Goal: Task Accomplishment & Management: Use online tool/utility

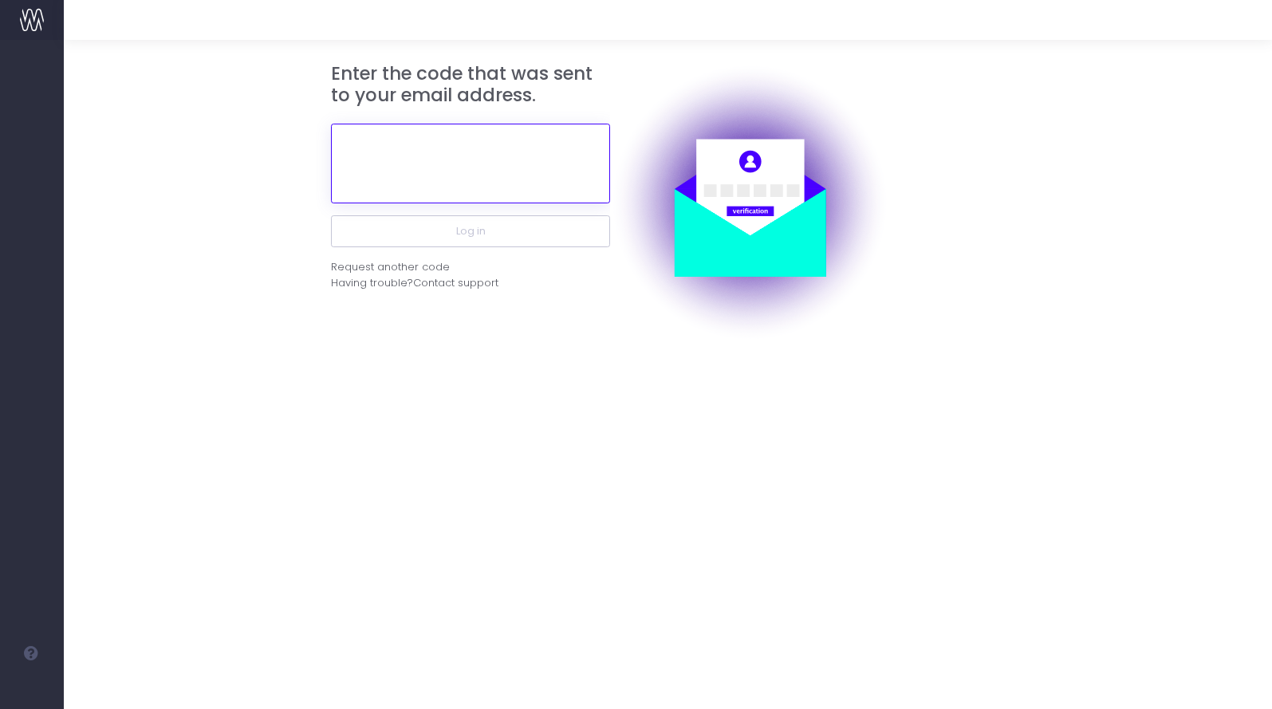
click at [459, 179] on input "text" at bounding box center [470, 164] width 279 height 80
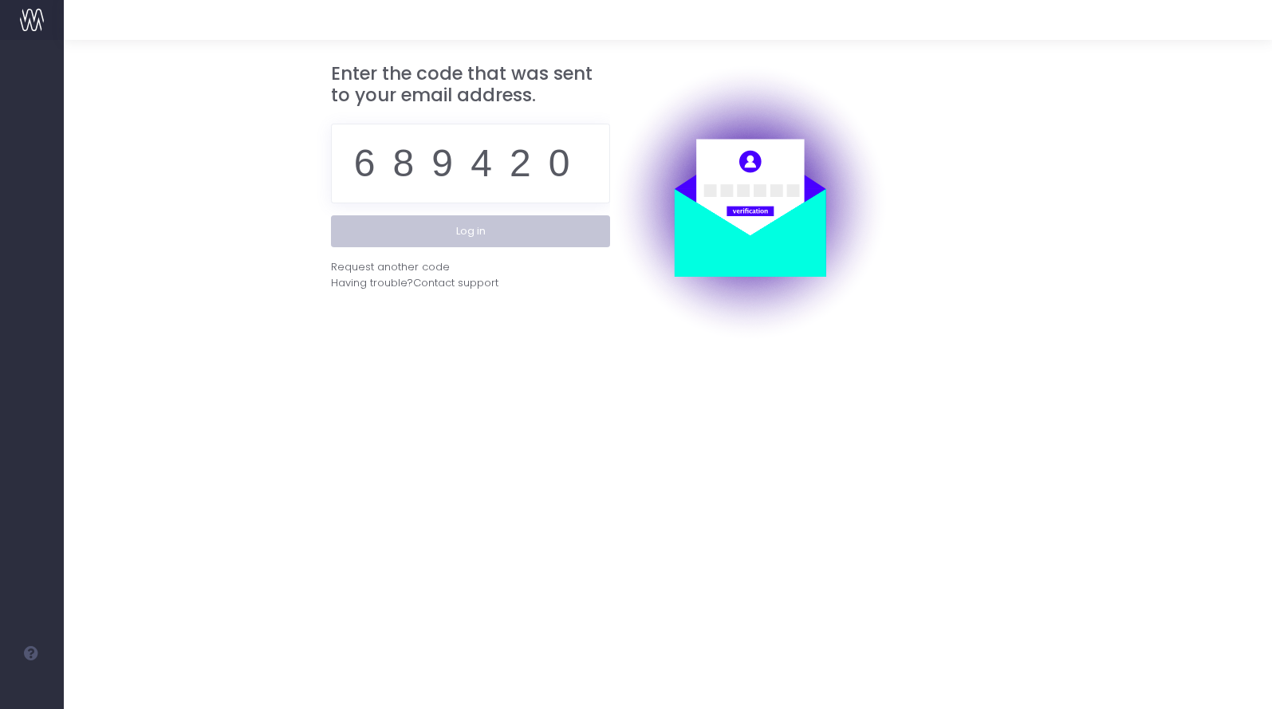
click at [404, 215] on button "Log in" at bounding box center [470, 231] width 279 height 32
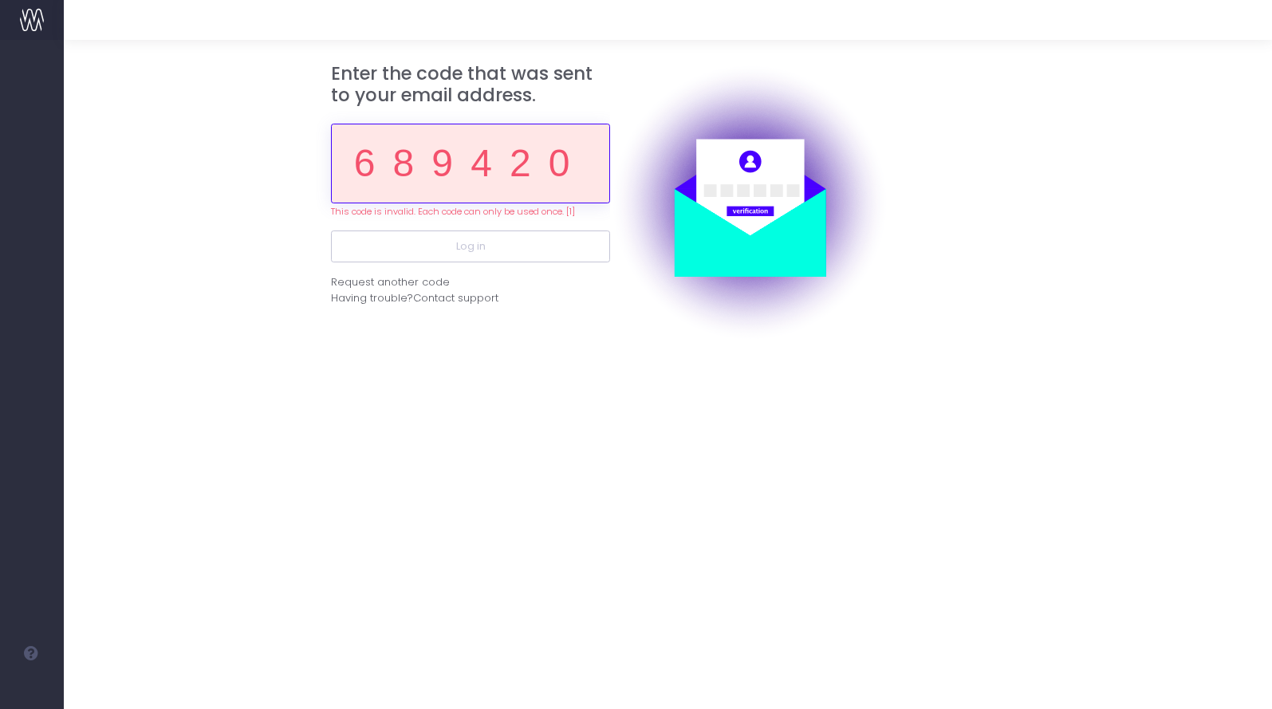
click at [527, 177] on input "689420" at bounding box center [470, 164] width 279 height 80
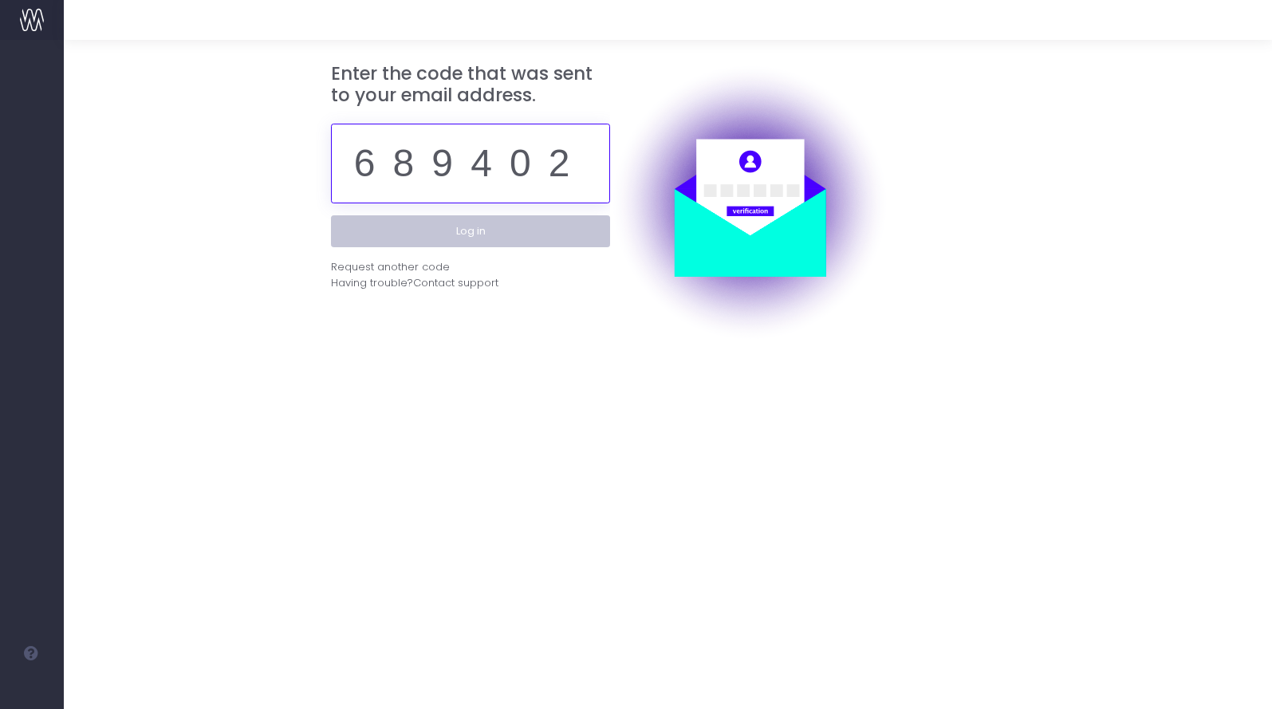
type input "689402"
click at [507, 242] on button "Log in" at bounding box center [470, 231] width 279 height 32
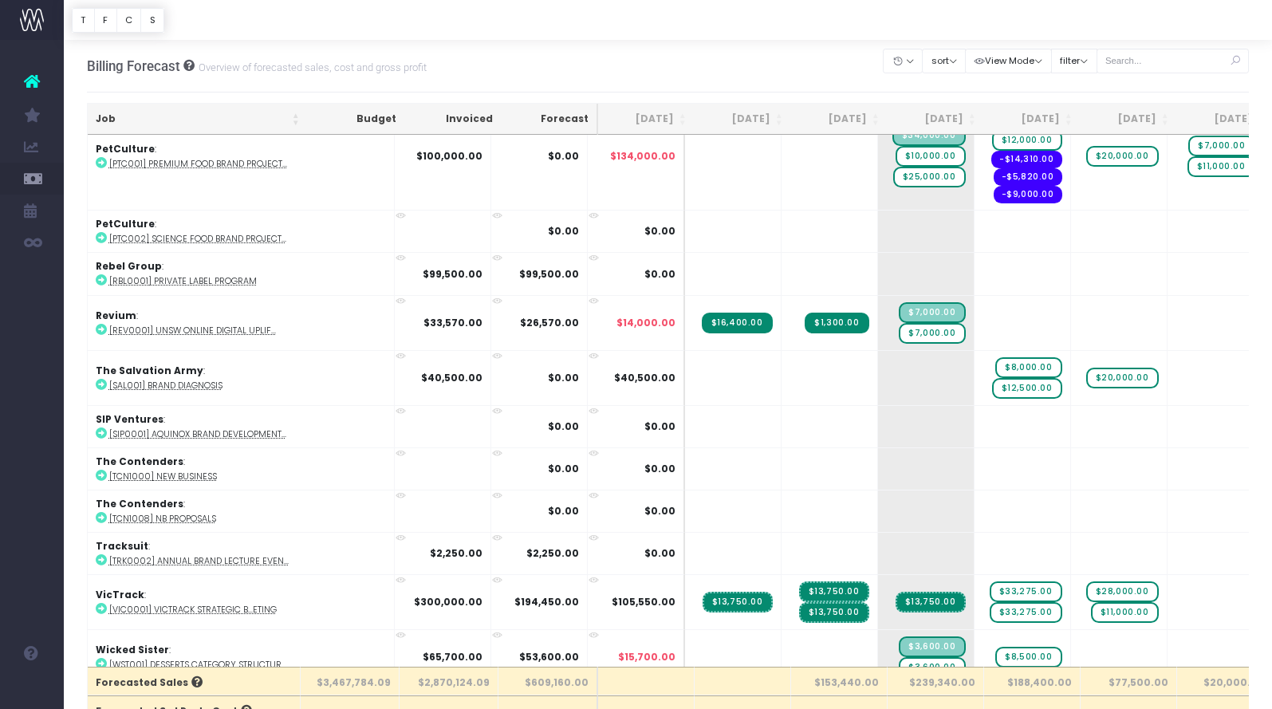
scroll to position [3360, 0]
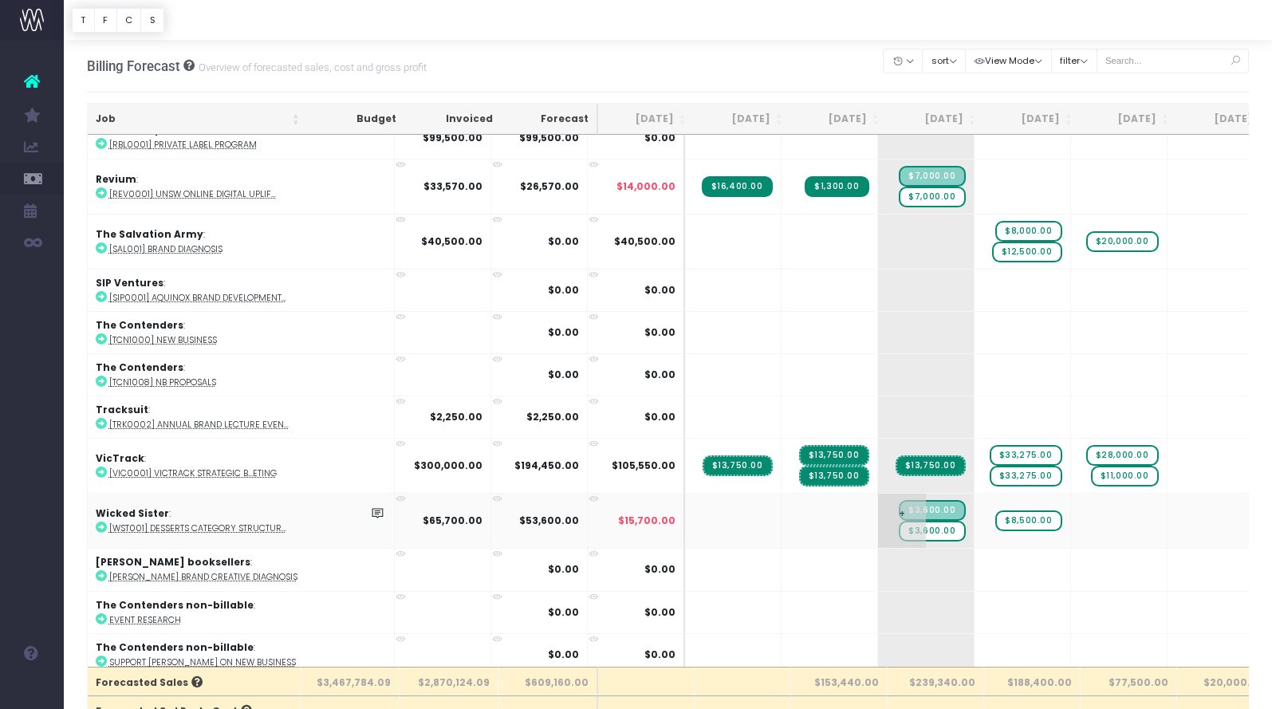
click at [899, 522] on span "$3,600.00" at bounding box center [932, 531] width 66 height 21
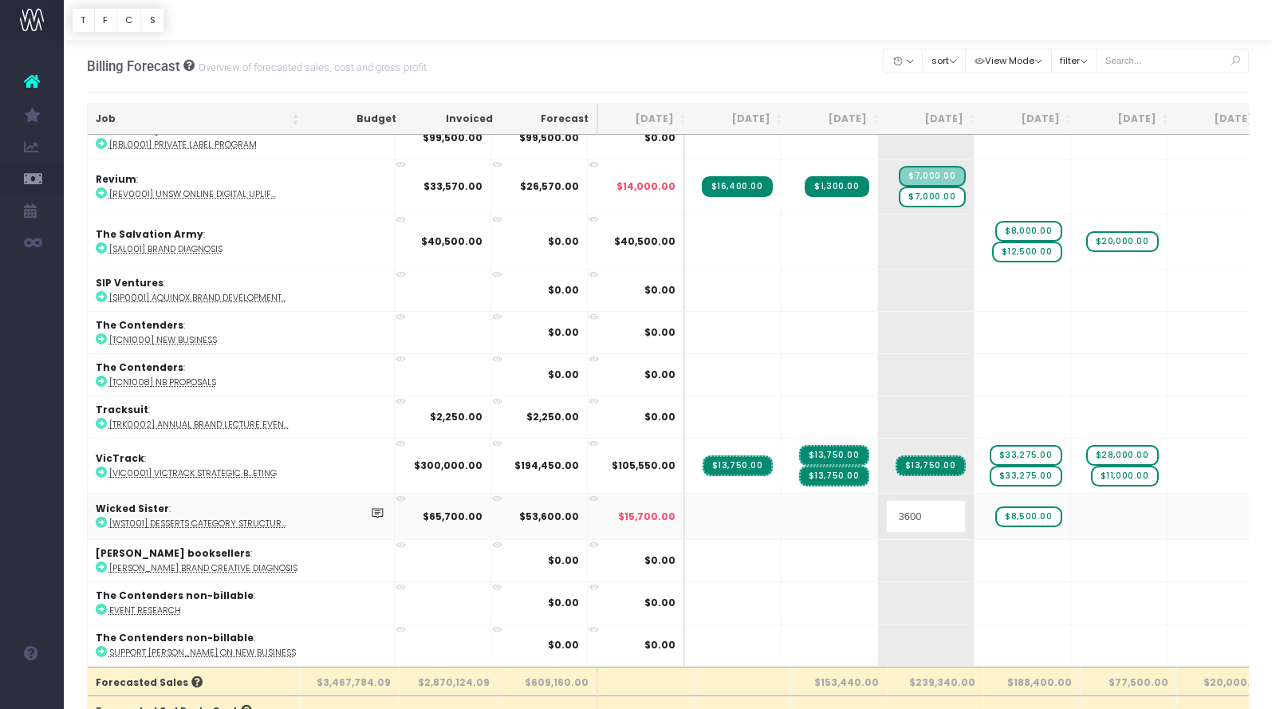
scroll to position [3351, 0]
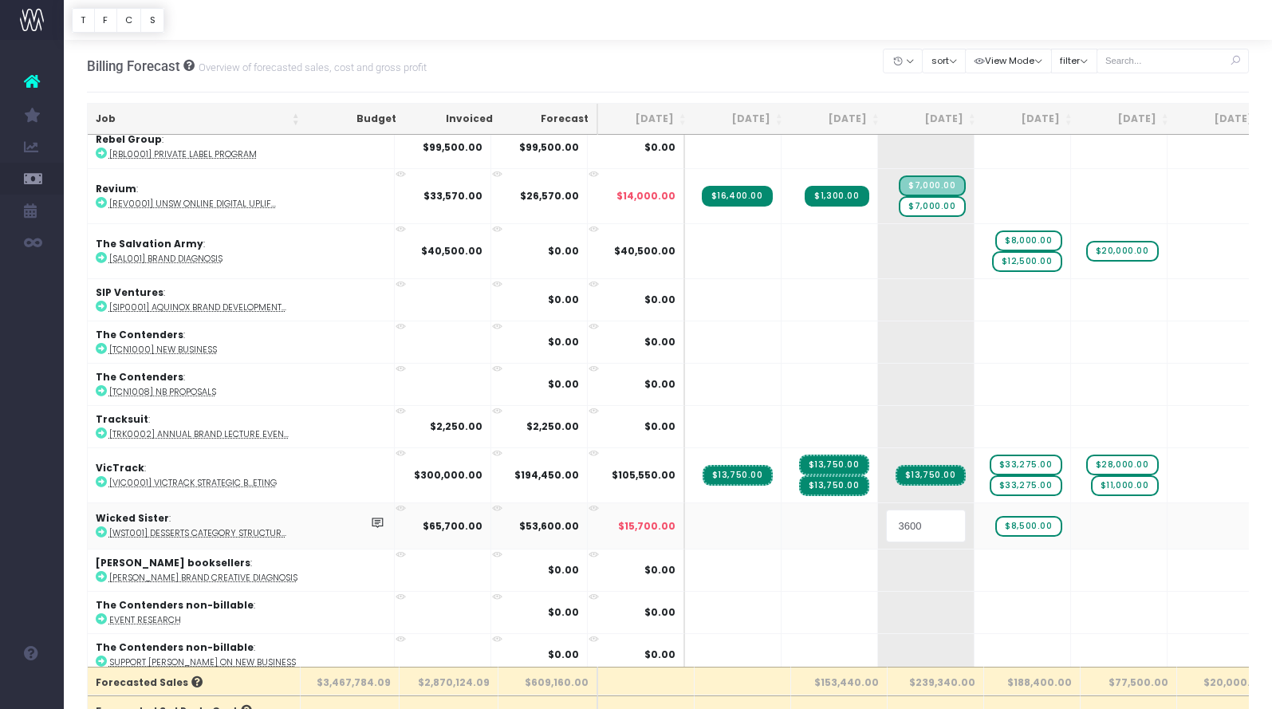
click at [886, 522] on input "3600" at bounding box center [926, 526] width 80 height 32
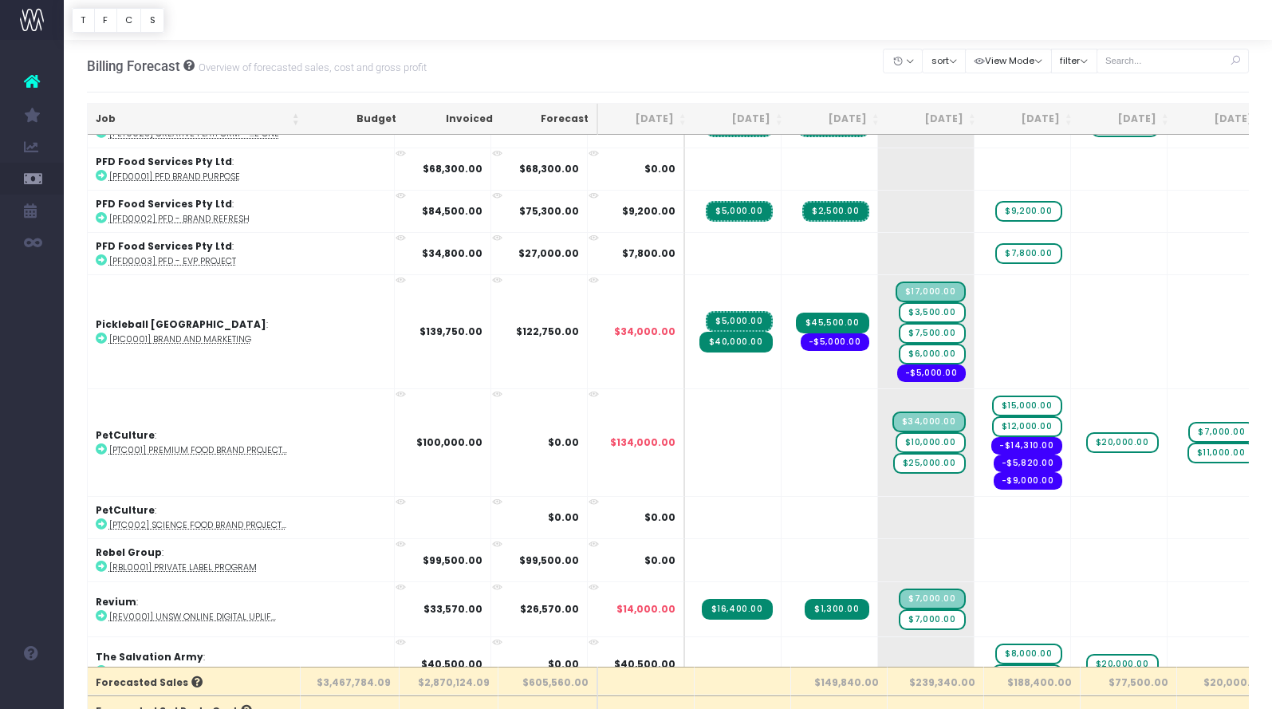
scroll to position [2942, 0]
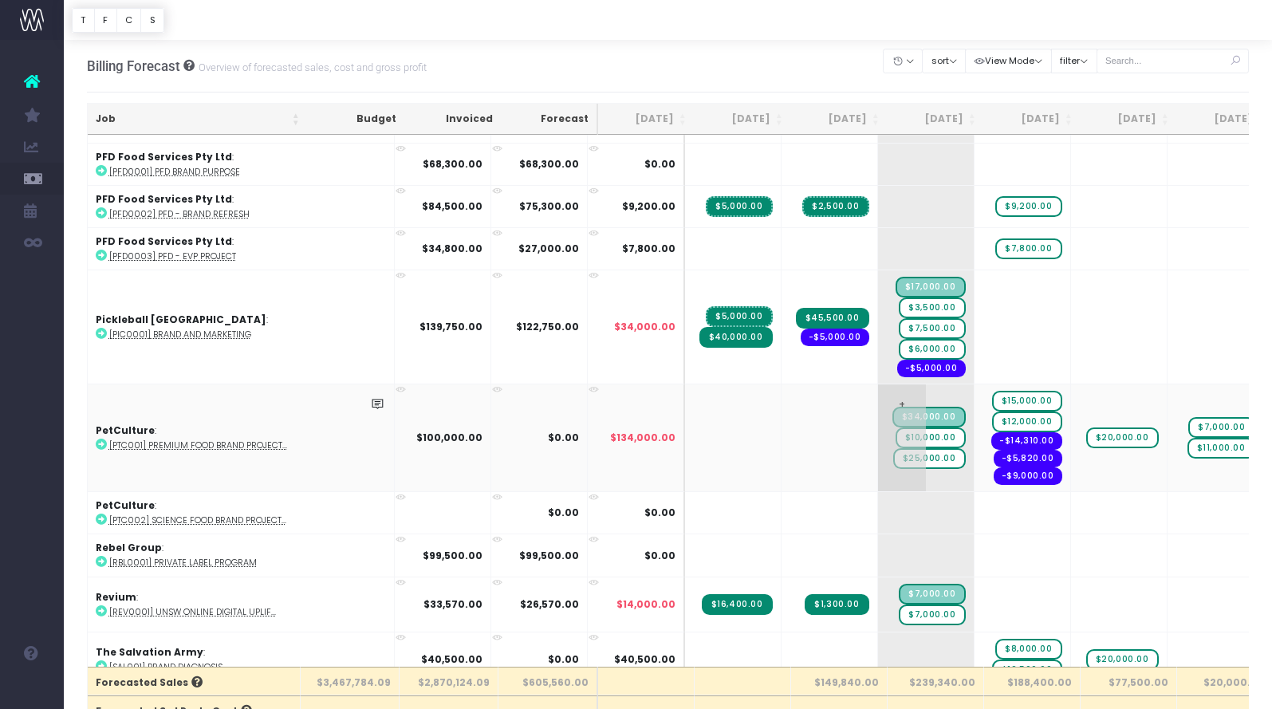
click at [893, 454] on span "$25,000.00" at bounding box center [929, 458] width 73 height 21
click at [896, 428] on span "$10,000.00" at bounding box center [931, 437] width 70 height 21
click at [893, 442] on span "$25,000.00" at bounding box center [929, 448] width 73 height 21
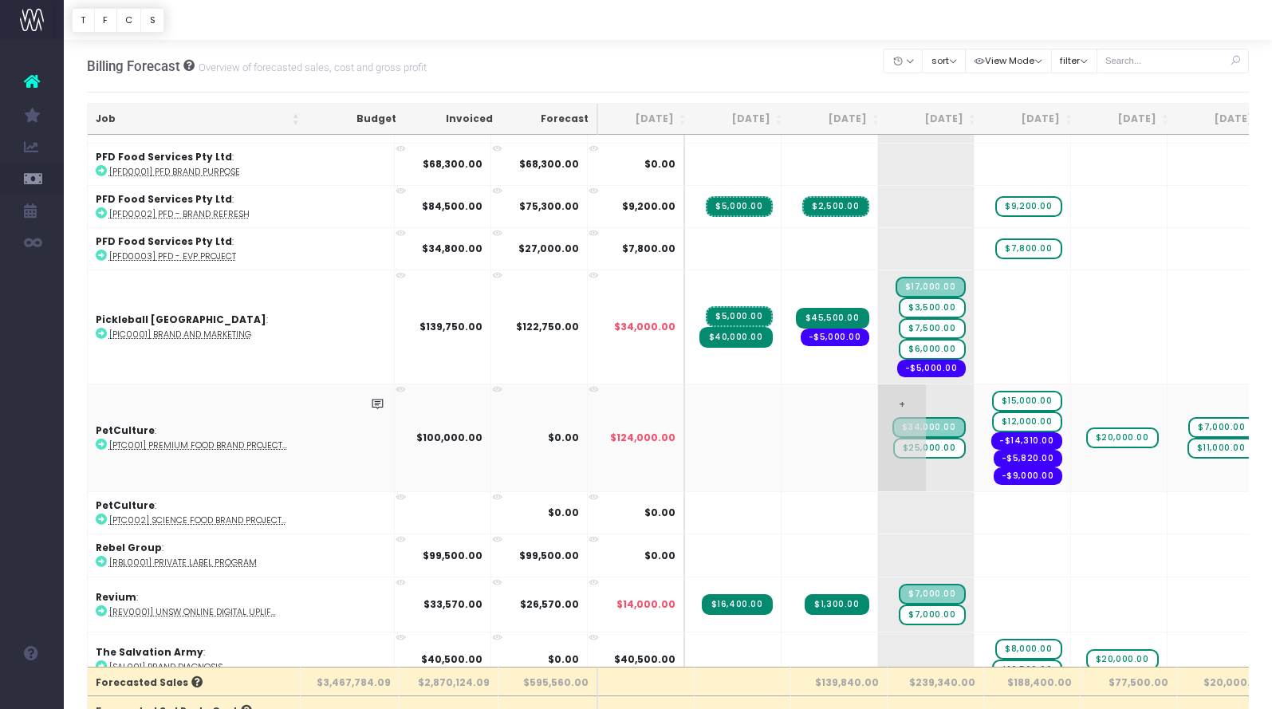
click at [893, 442] on span "$25,000.00" at bounding box center [929, 448] width 73 height 21
click at [886, 442] on input "25000" at bounding box center [926, 438] width 80 height 32
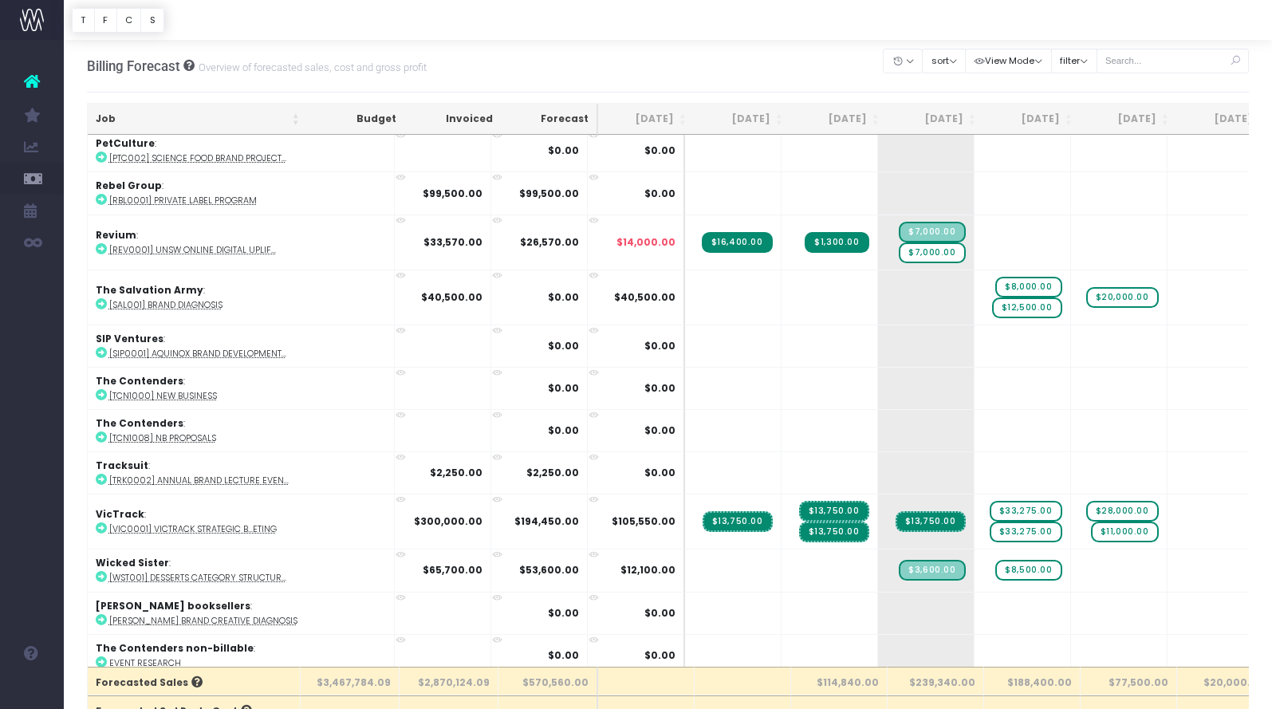
scroll to position [3347, 0]
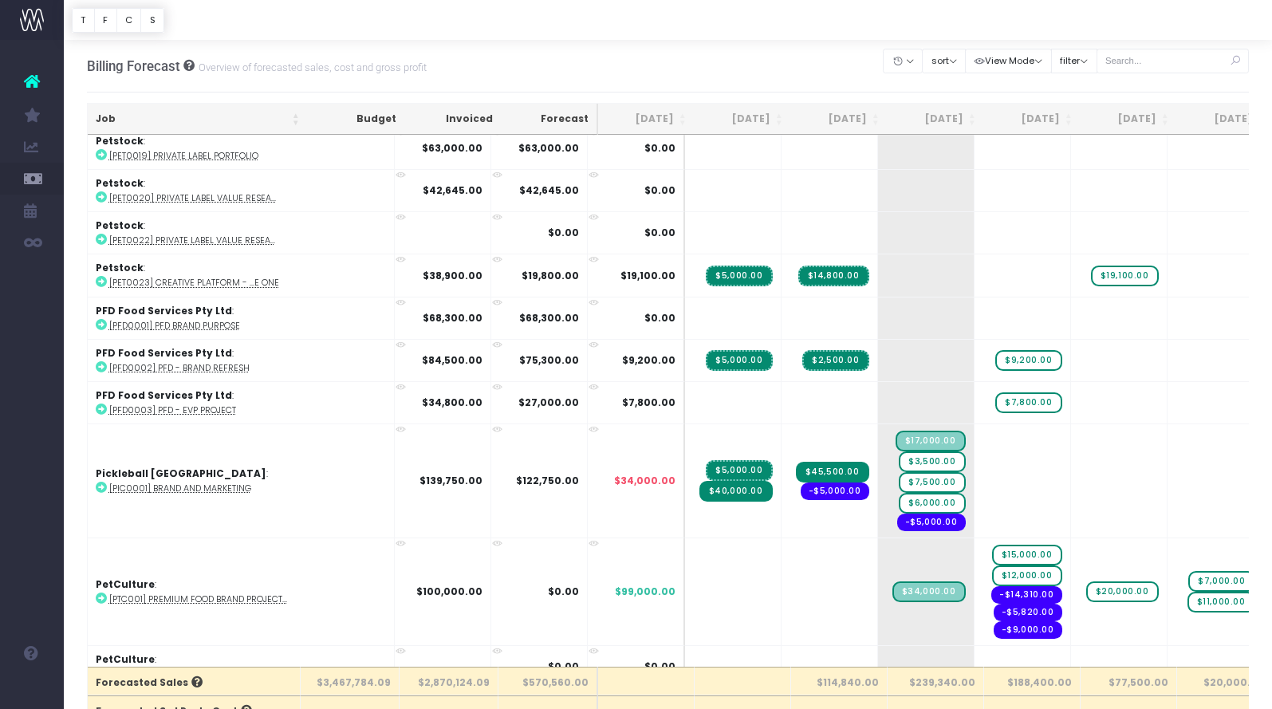
scroll to position [2791, 0]
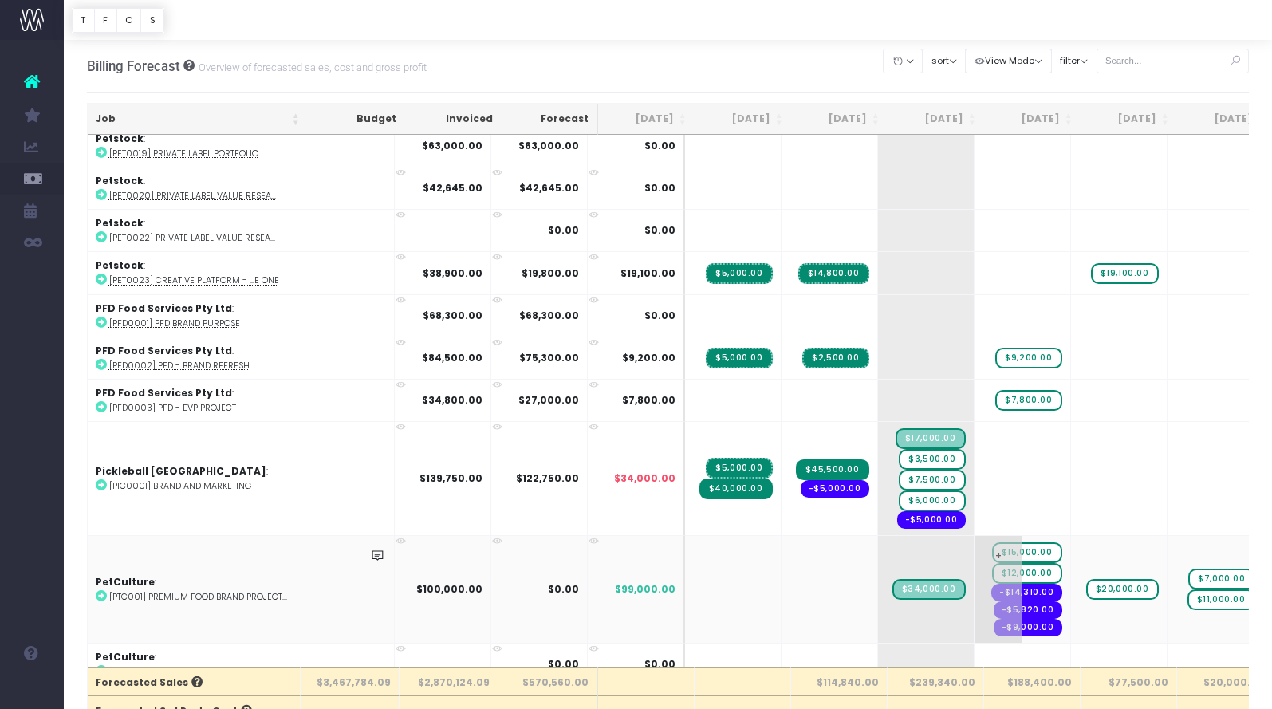
click at [992, 542] on span "$15,000.00" at bounding box center [1027, 552] width 70 height 21
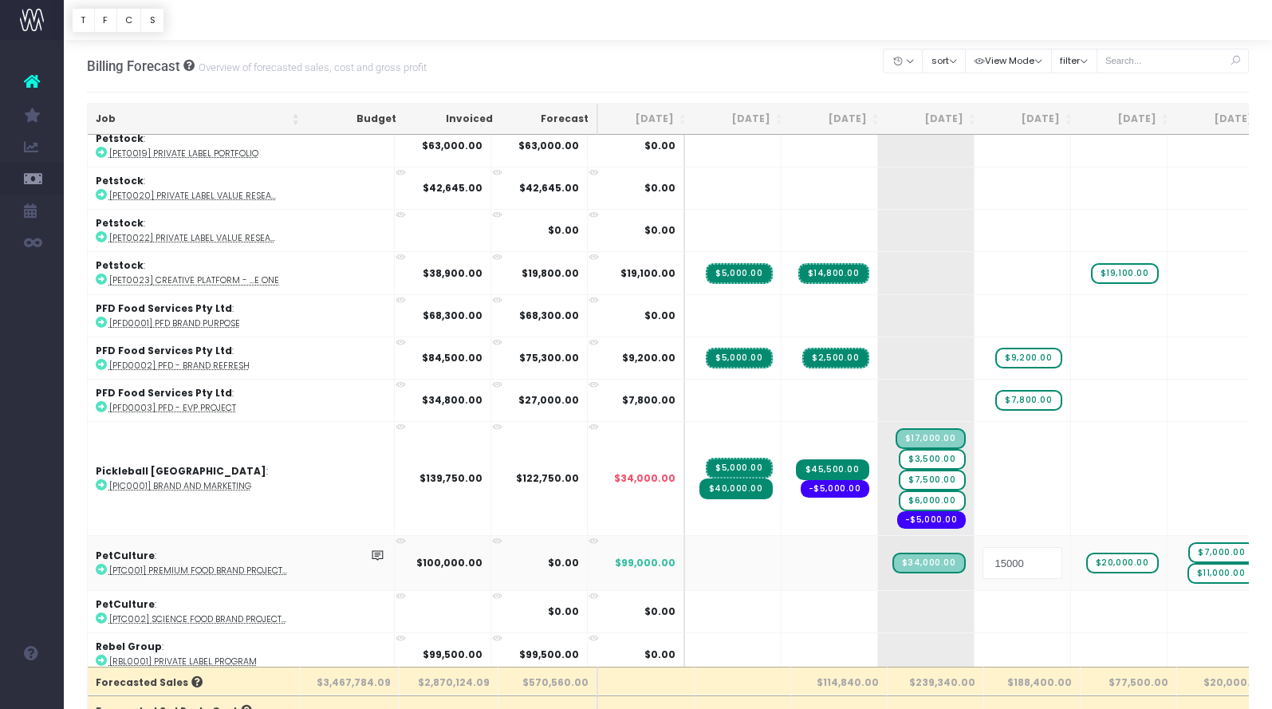
click at [983, 554] on input "15000" at bounding box center [1023, 563] width 80 height 32
type input "16000"
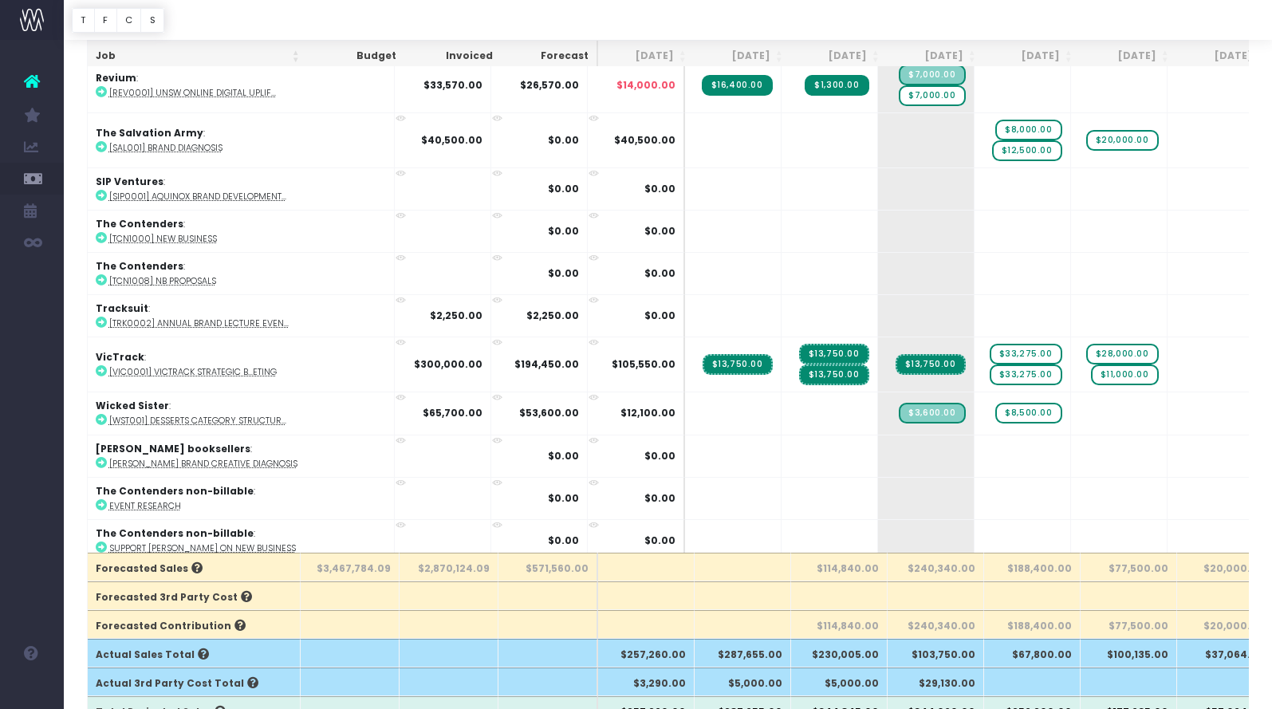
scroll to position [459, 0]
